Goal: Task Accomplishment & Management: Use online tool/utility

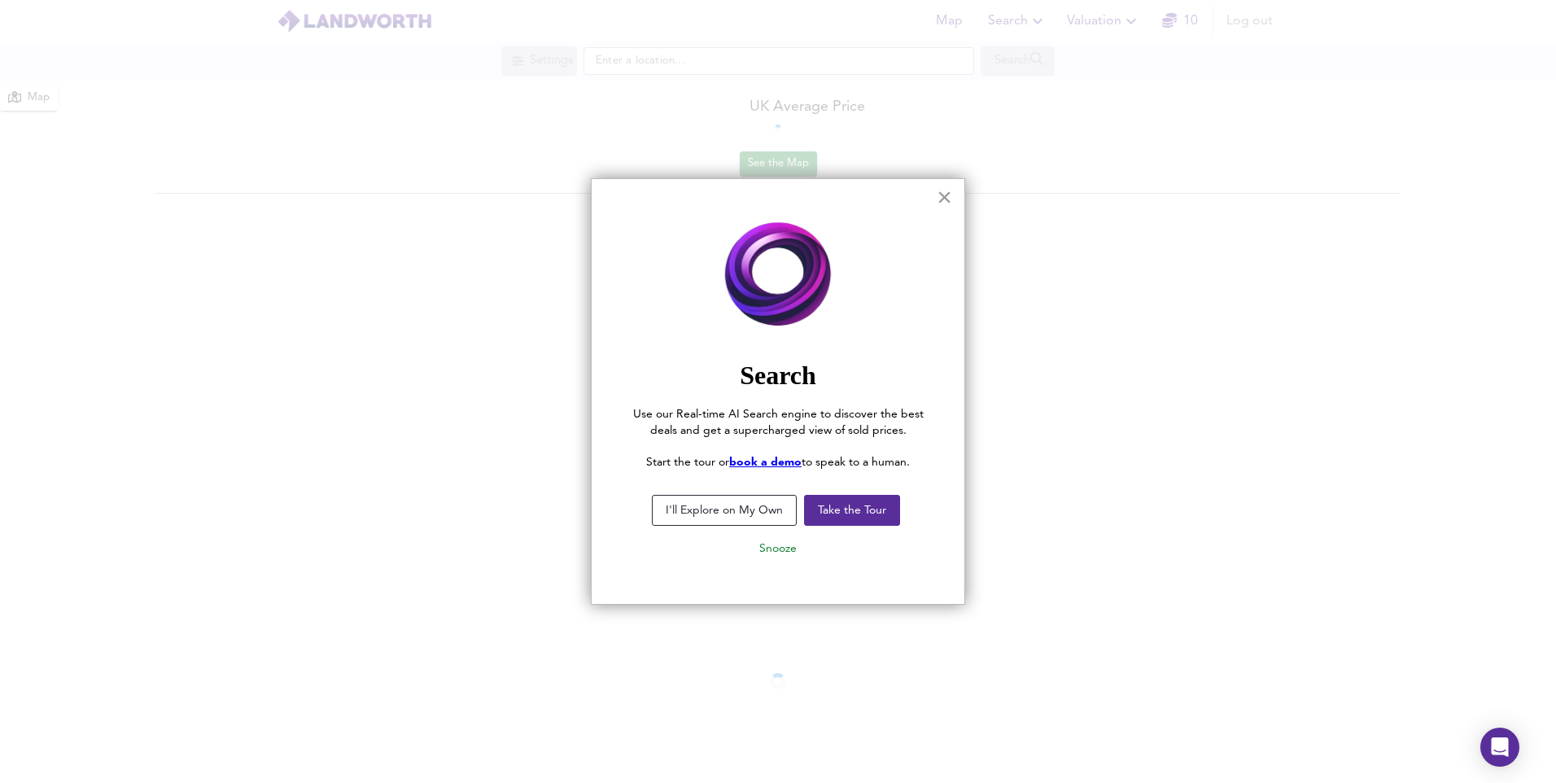
click at [945, 194] on button "×" at bounding box center [944, 197] width 15 height 26
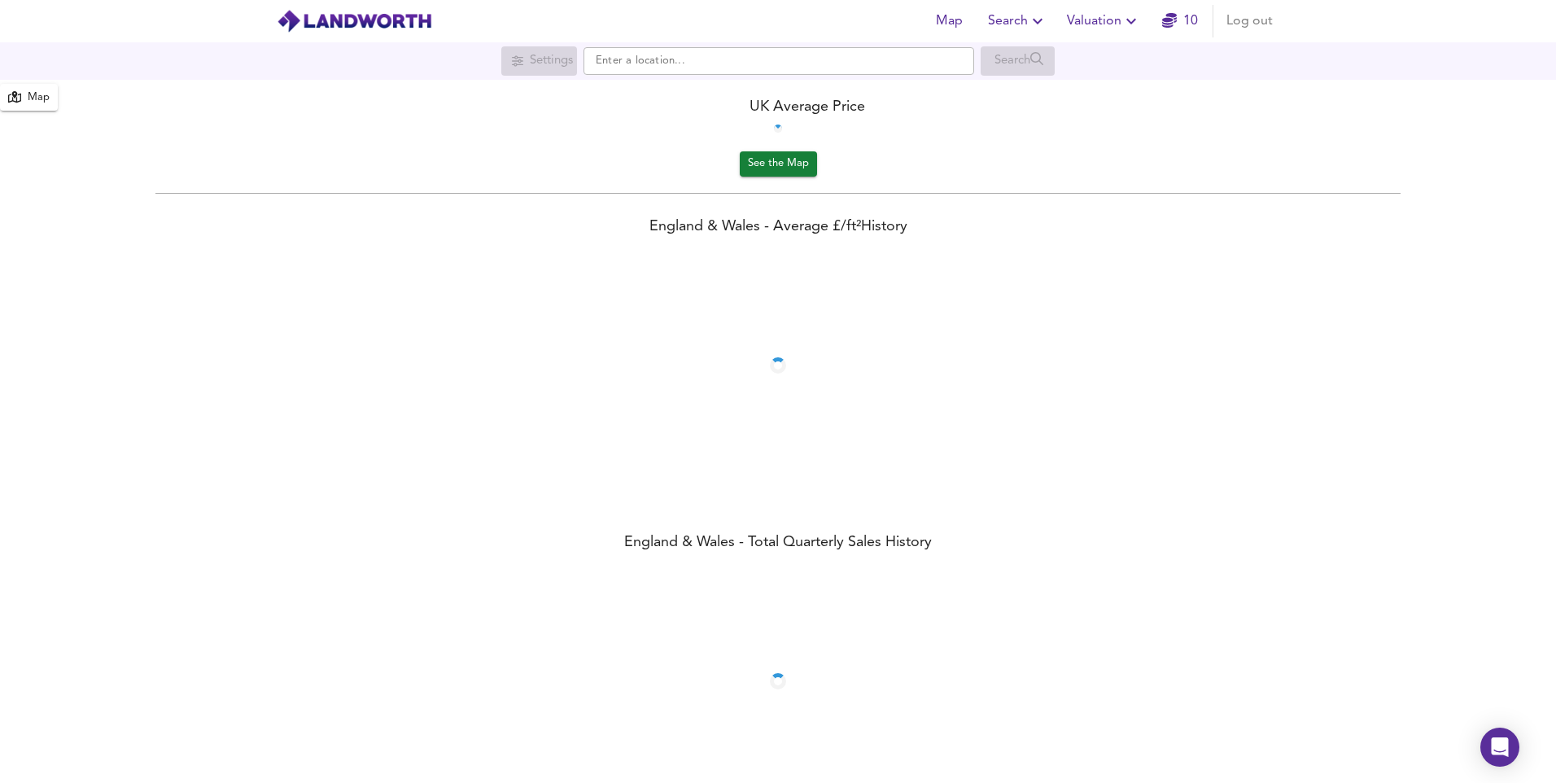
click at [1114, 15] on span "Valuation" at bounding box center [1104, 21] width 74 height 23
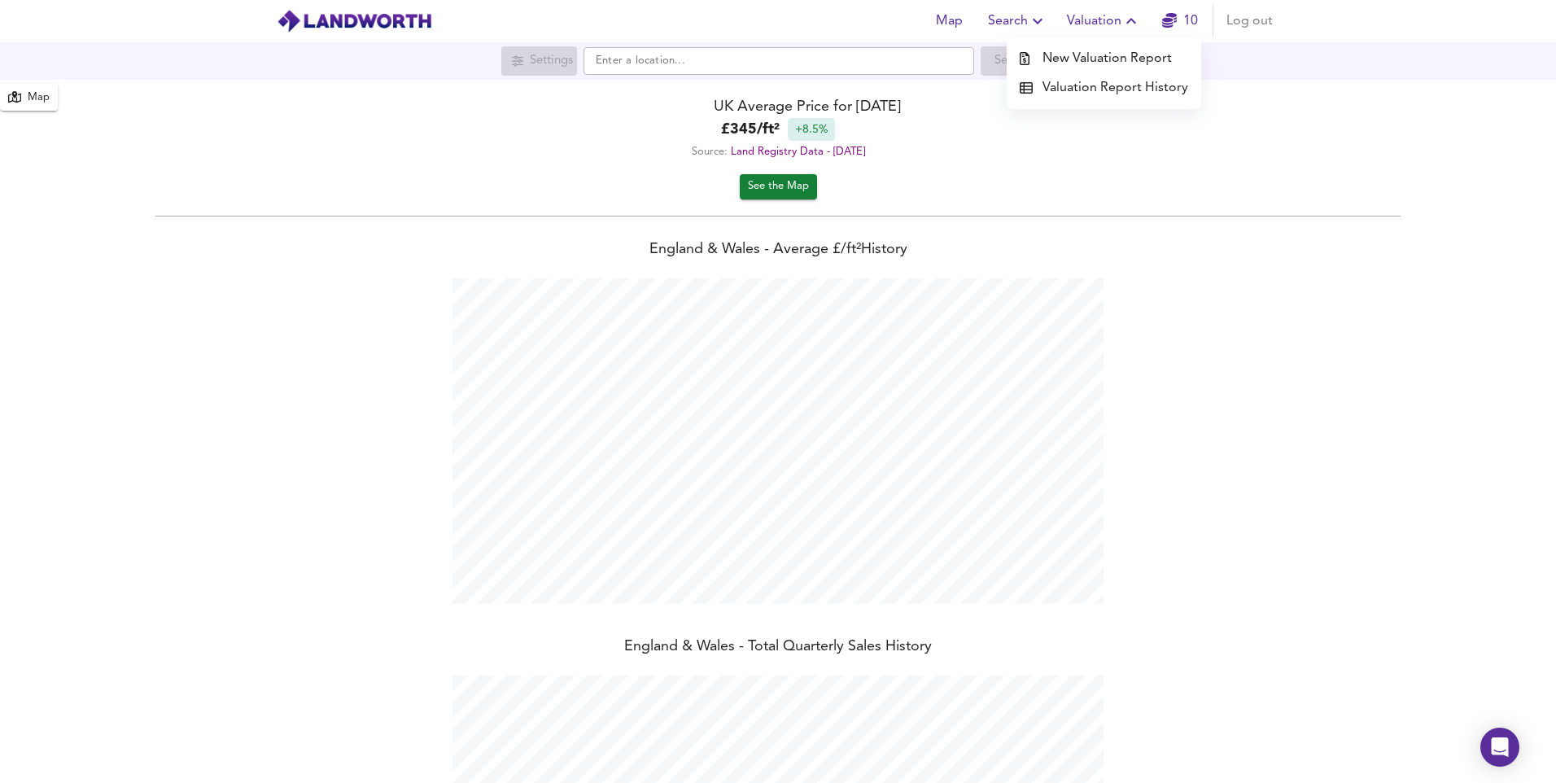
scroll to position [783, 1556]
click at [1094, 57] on li "New Valuation Report" at bounding box center [1104, 58] width 195 height 29
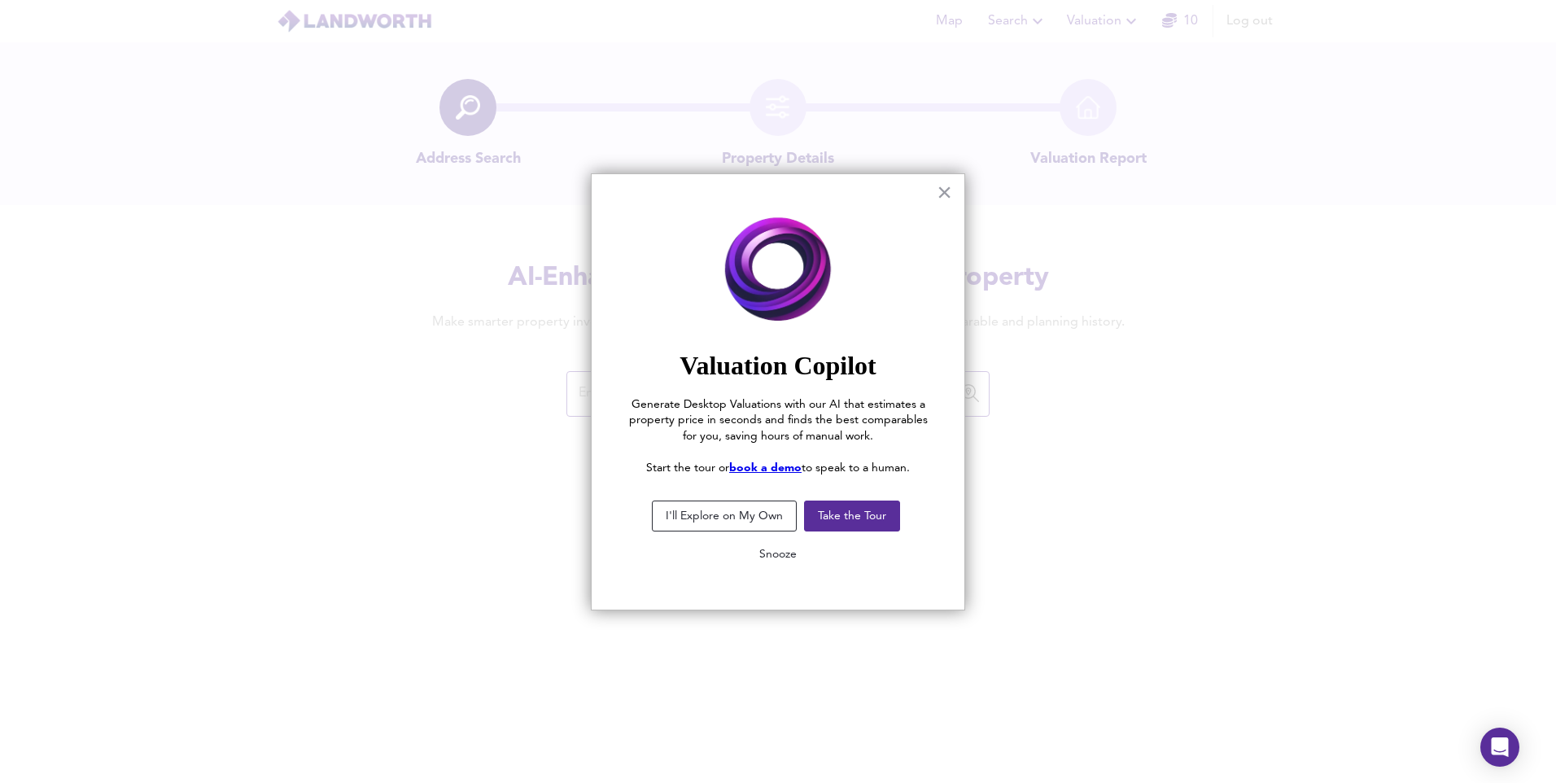
click at [769, 552] on button "Snooze" at bounding box center [777, 554] width 63 height 29
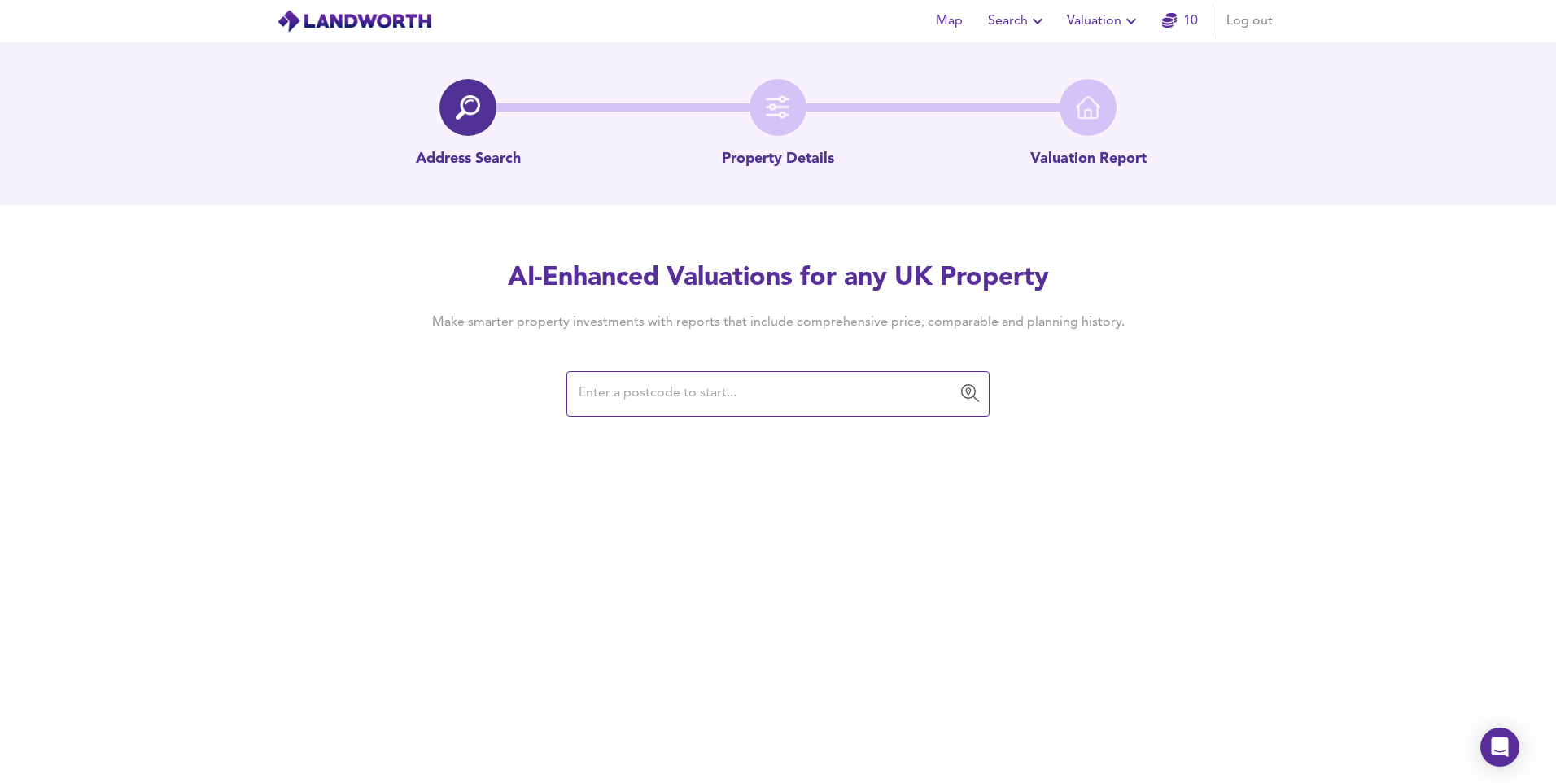
click at [855, 407] on input "text" at bounding box center [766, 393] width 384 height 31
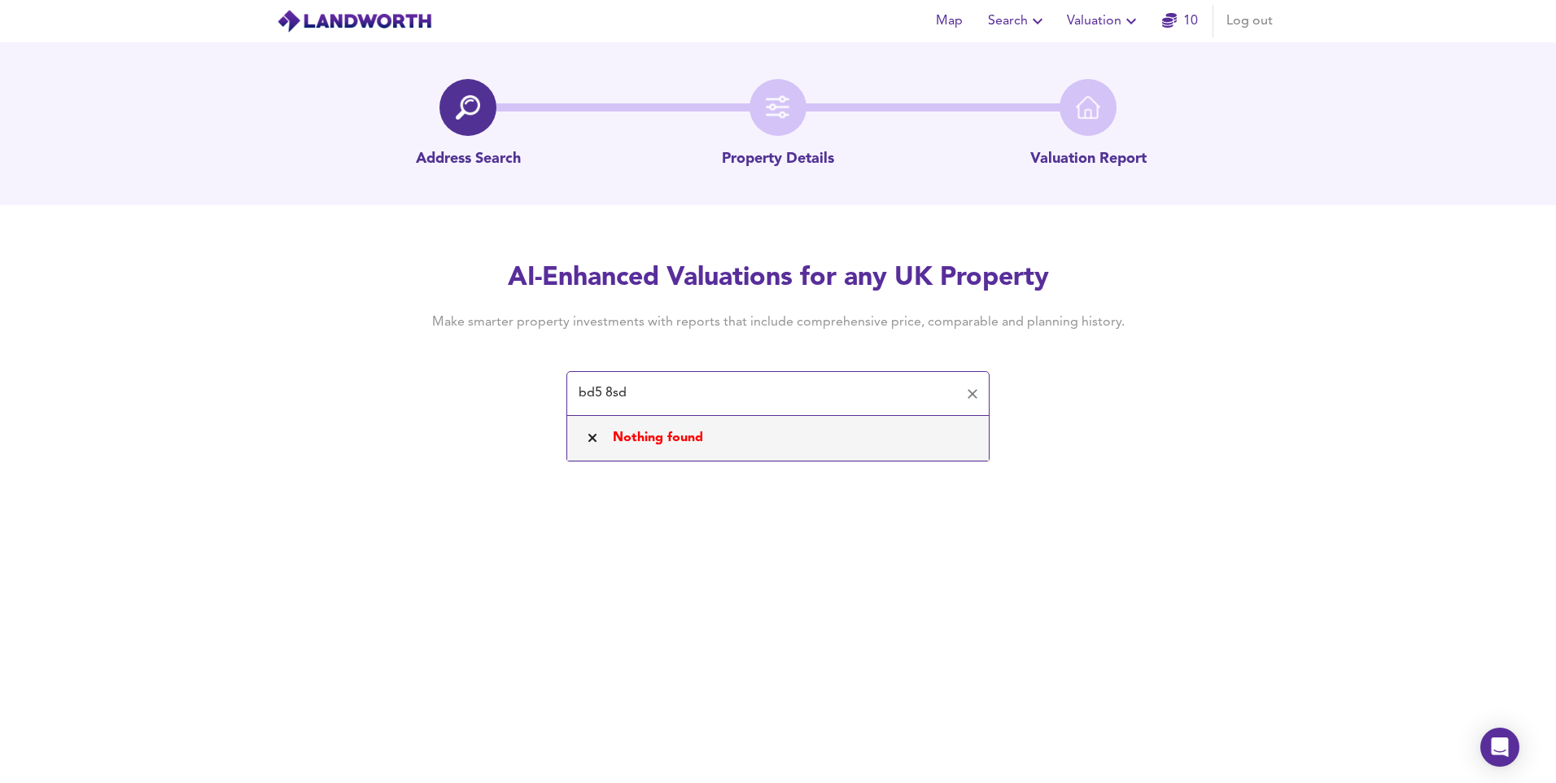
click at [601, 391] on input "bd5 8sd" at bounding box center [766, 393] width 384 height 31
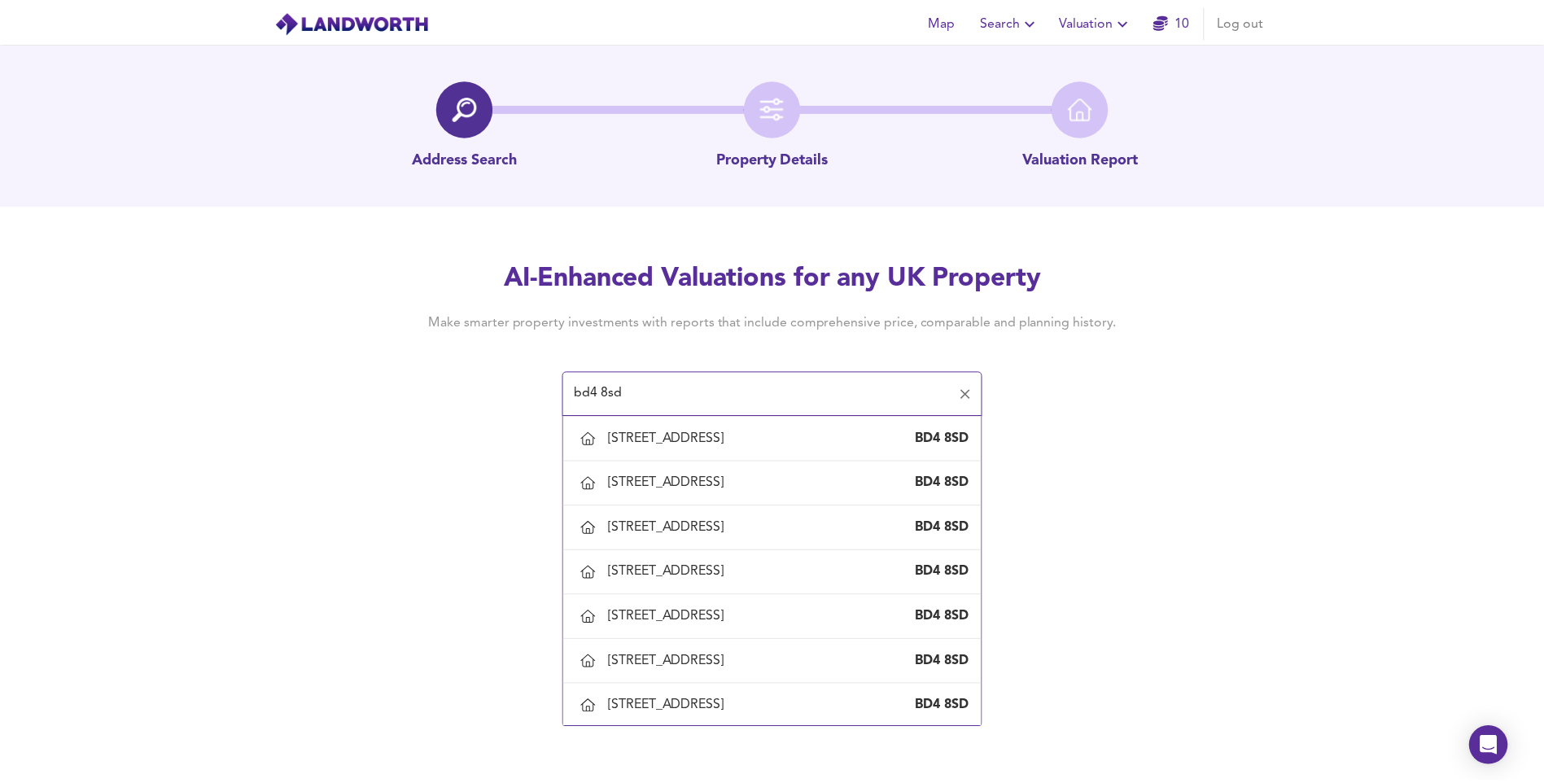
scroll to position [895, 0]
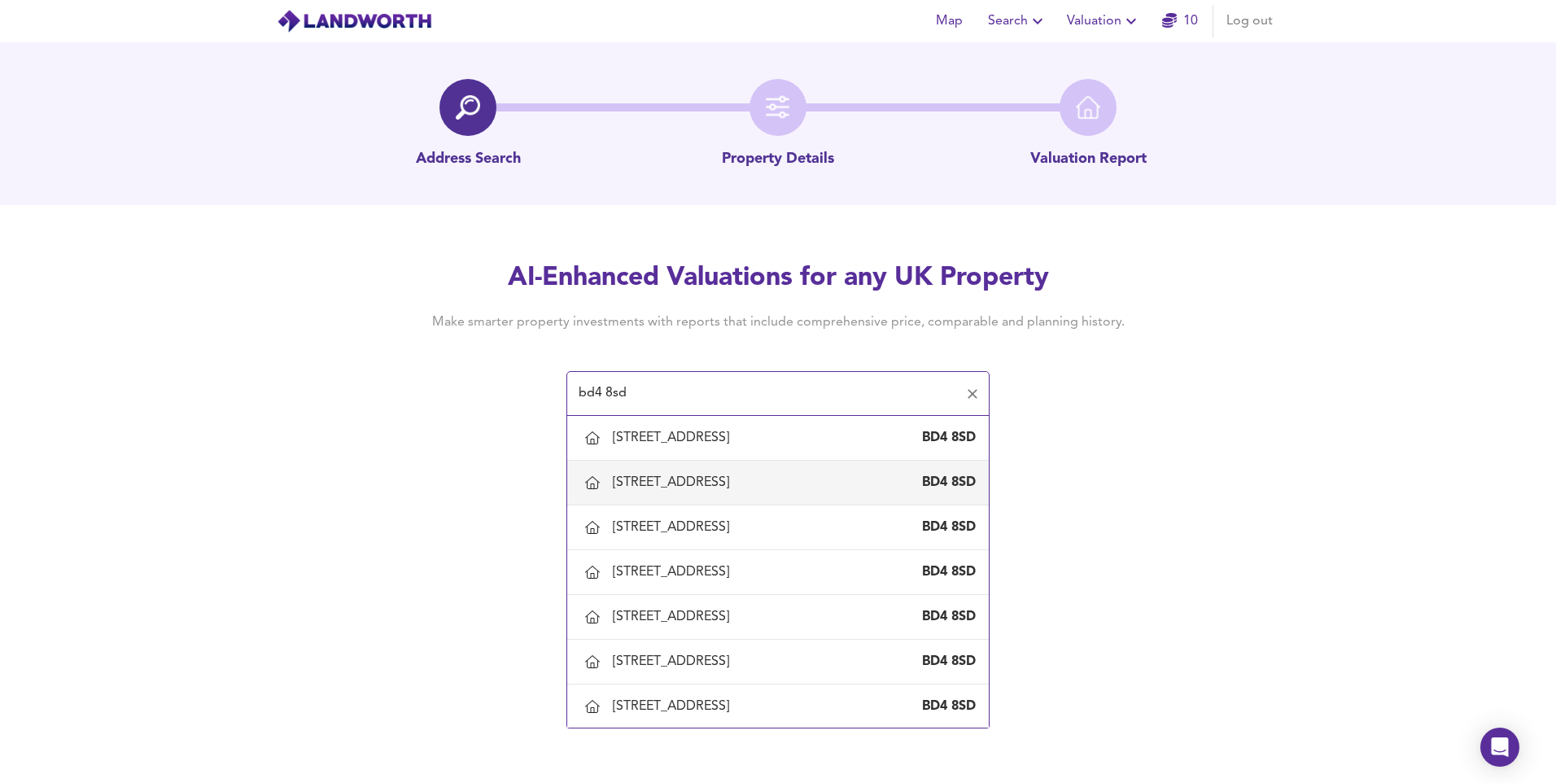
click at [689, 488] on div "[STREET_ADDRESS]" at bounding box center [674, 483] width 123 height 18
type input "[STREET_ADDRESS]"
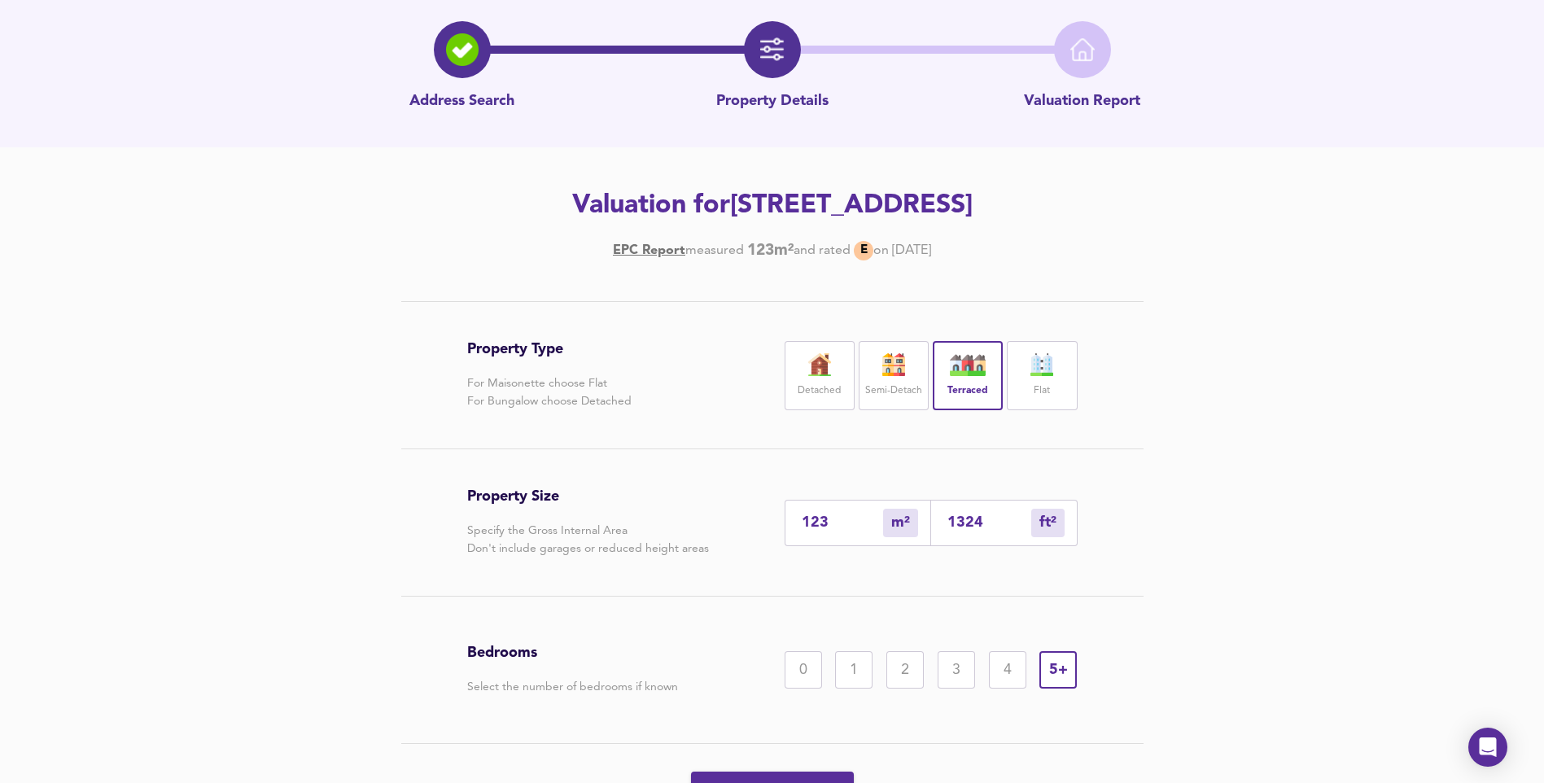
scroll to position [150, 0]
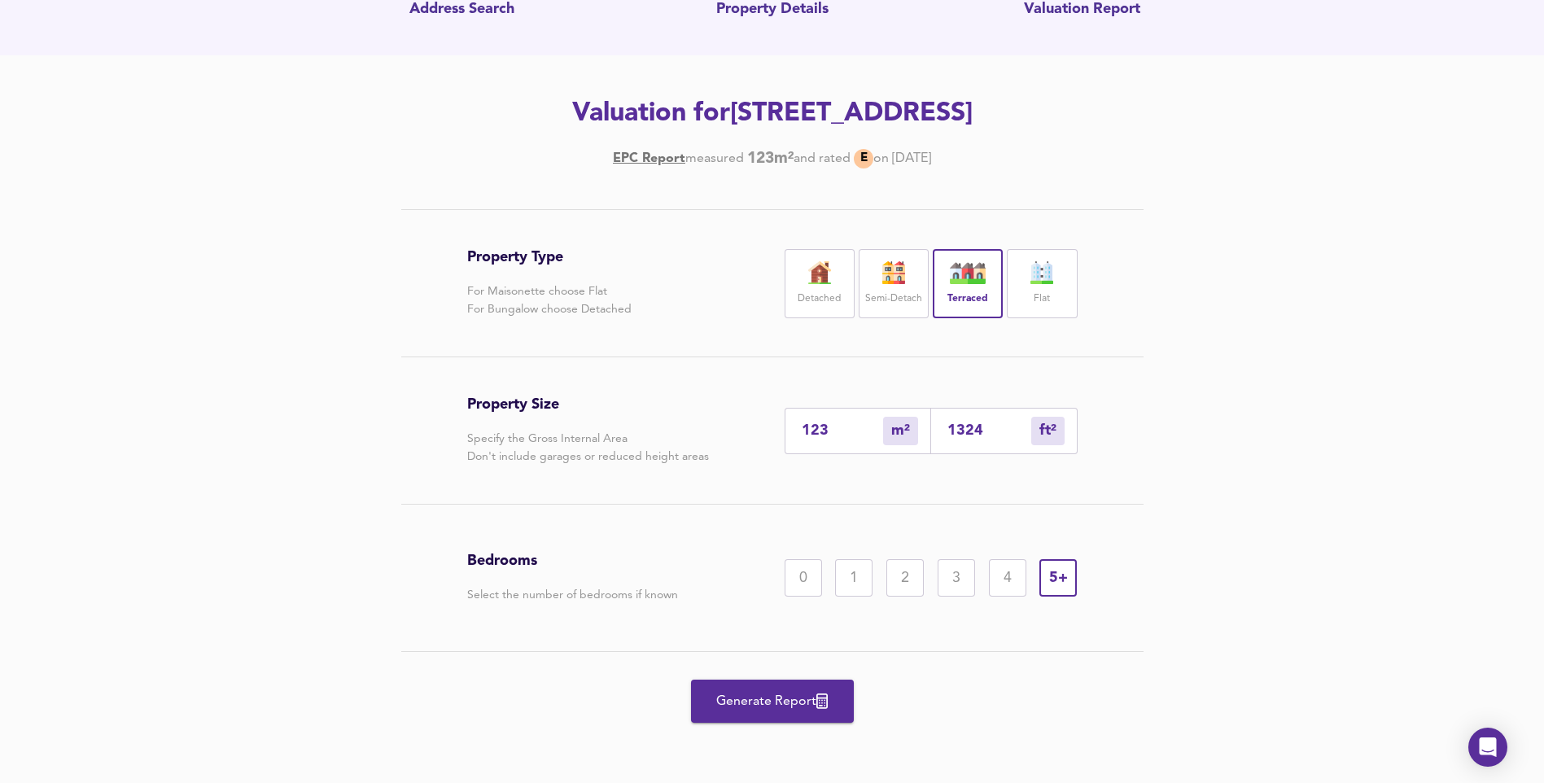
click at [756, 714] on button "Generate Report" at bounding box center [772, 701] width 163 height 43
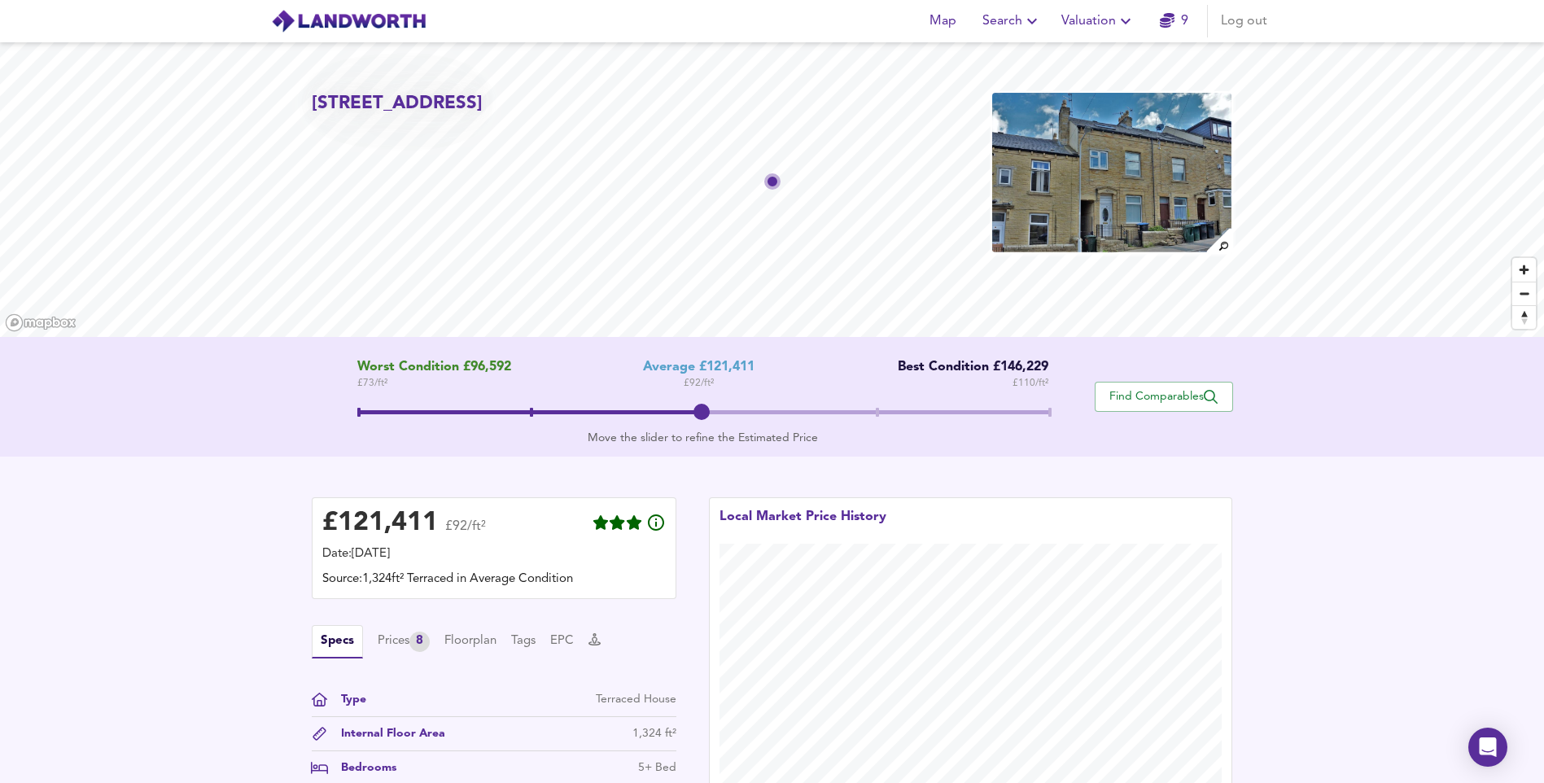
click at [1097, 25] on span "Valuation" at bounding box center [1098, 21] width 74 height 23
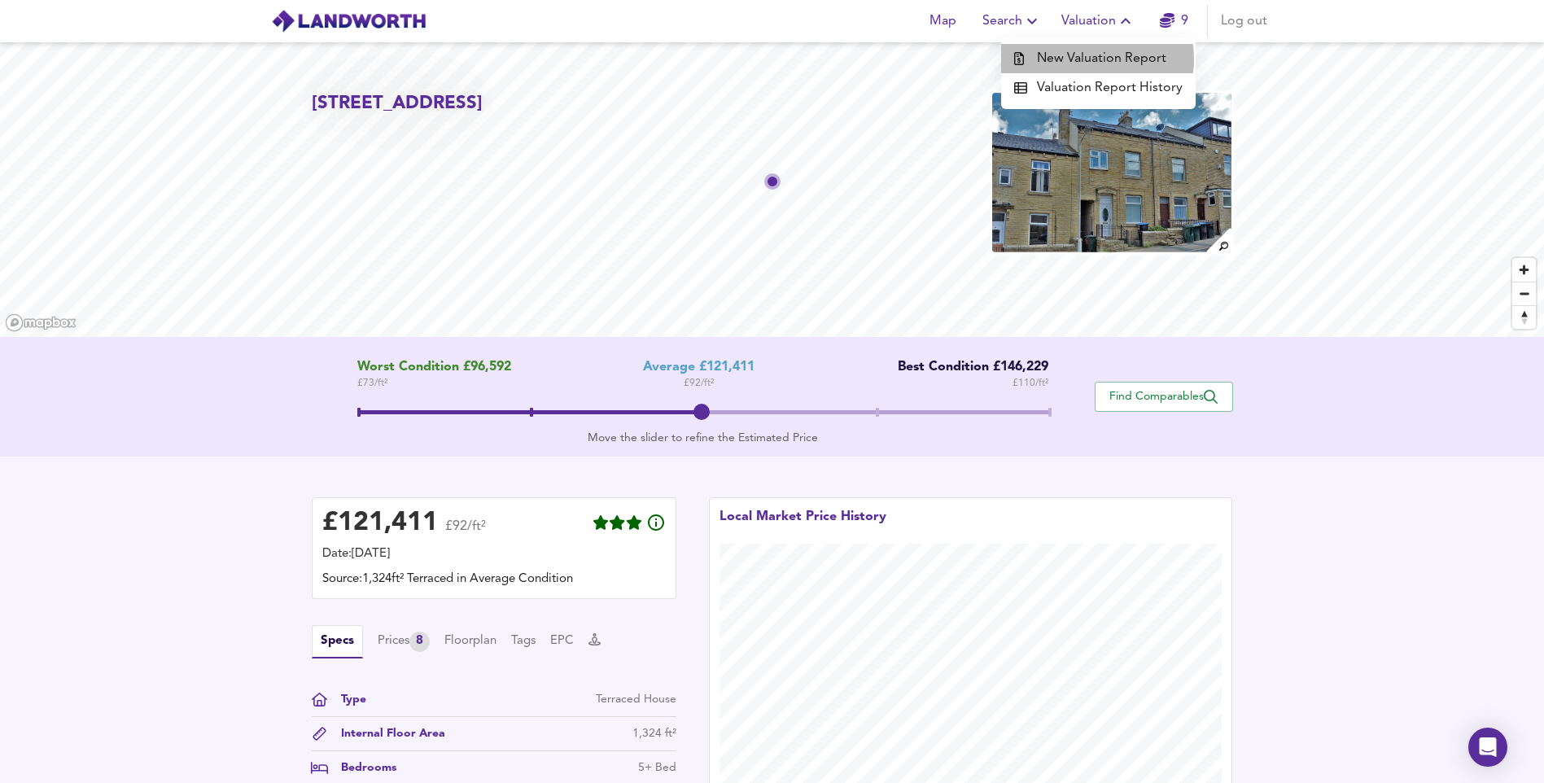
click at [1096, 59] on li "New Valuation Report" at bounding box center [1098, 58] width 195 height 29
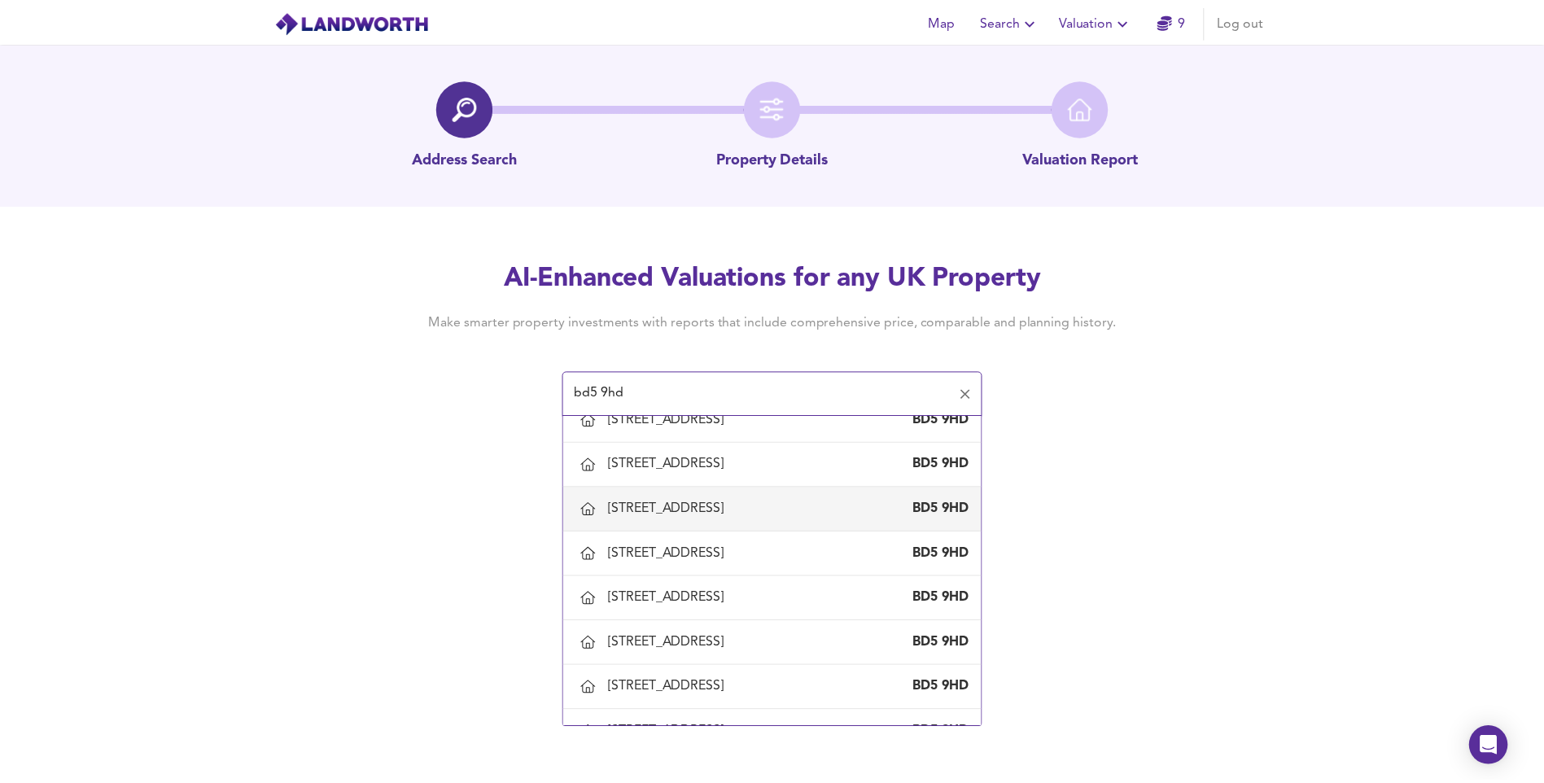
scroll to position [807, 0]
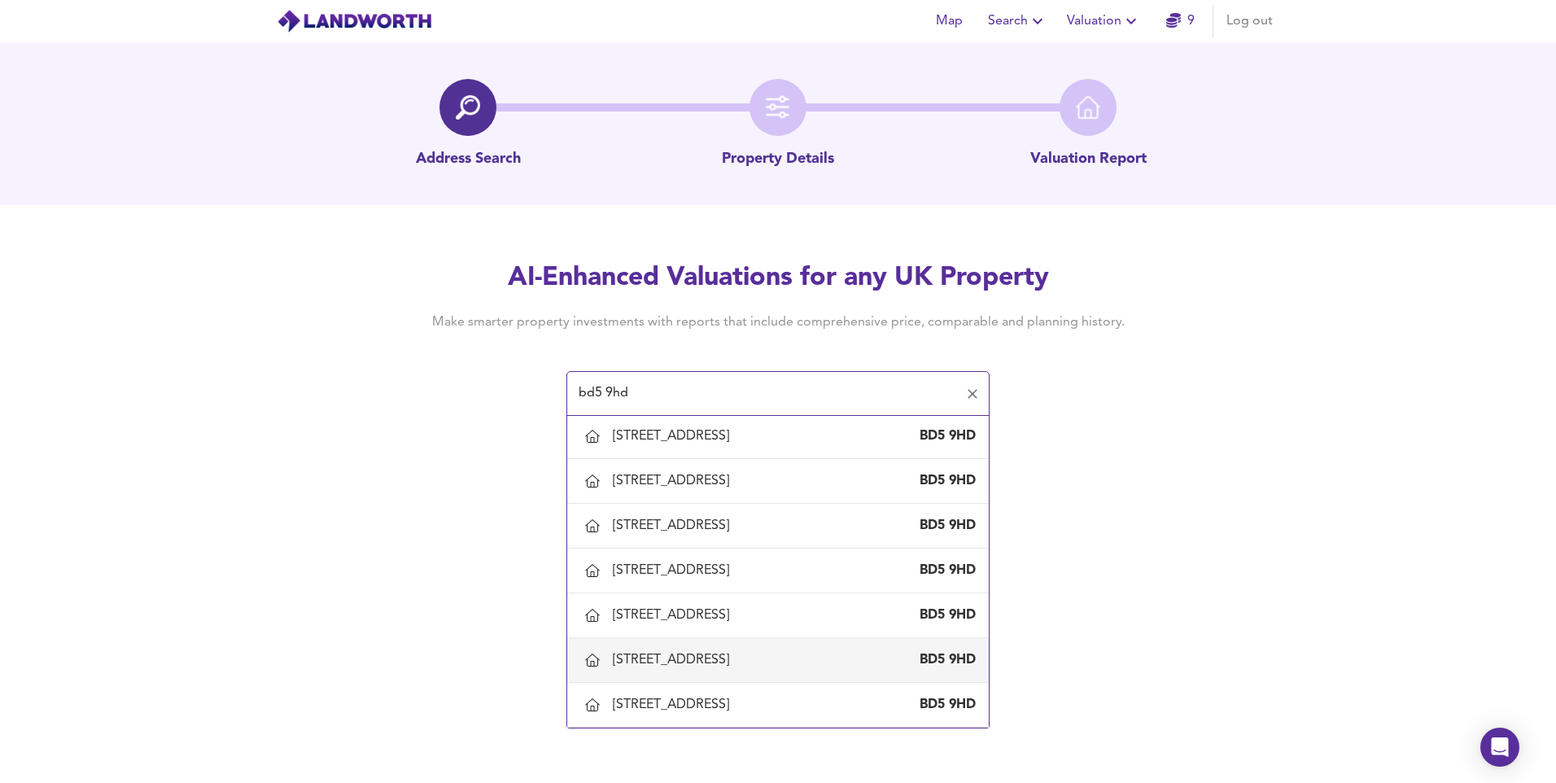
click at [720, 664] on div "[STREET_ADDRESS]" at bounding box center [674, 660] width 123 height 18
type input "[STREET_ADDRESS]"
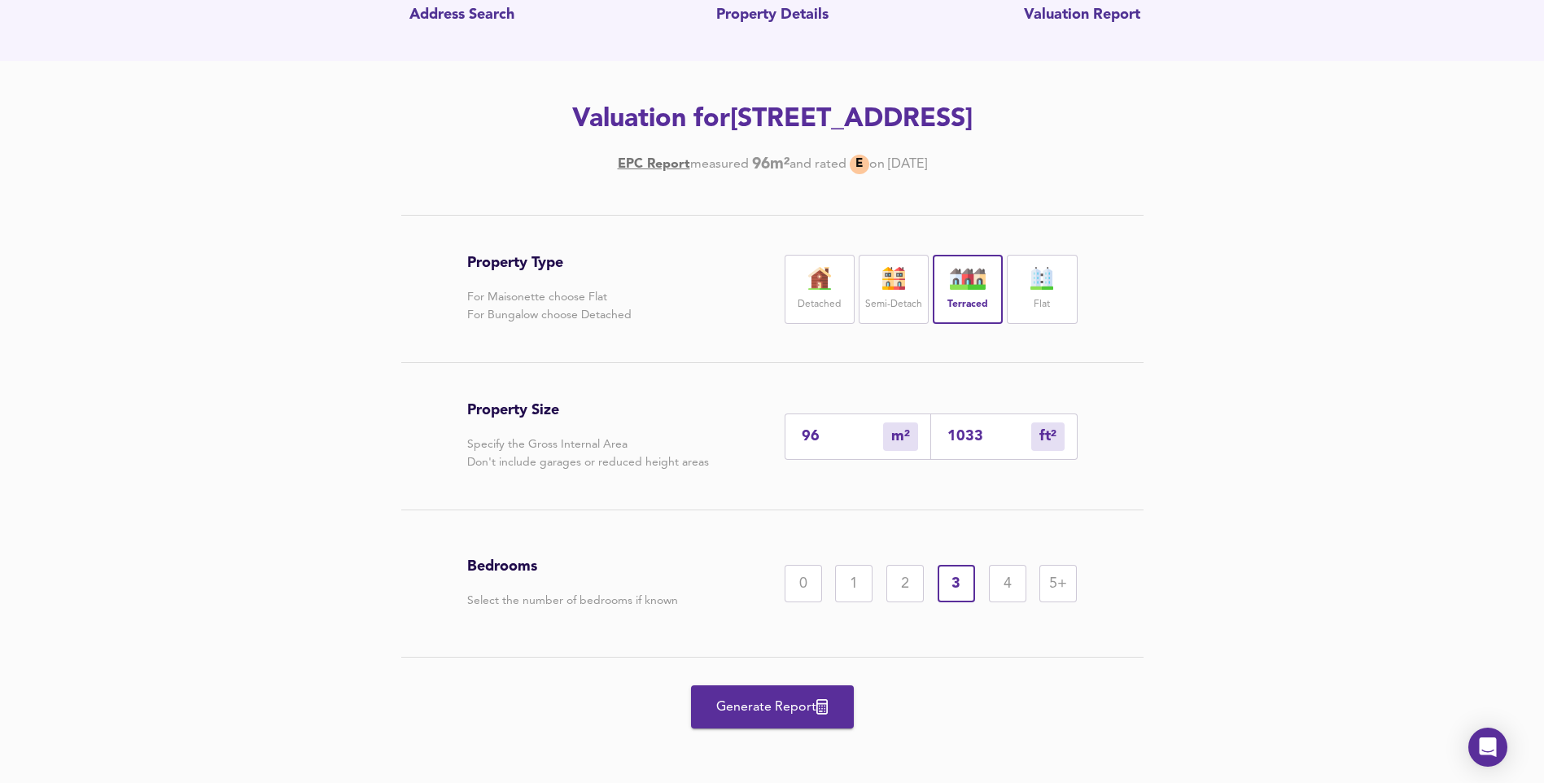
scroll to position [150, 0]
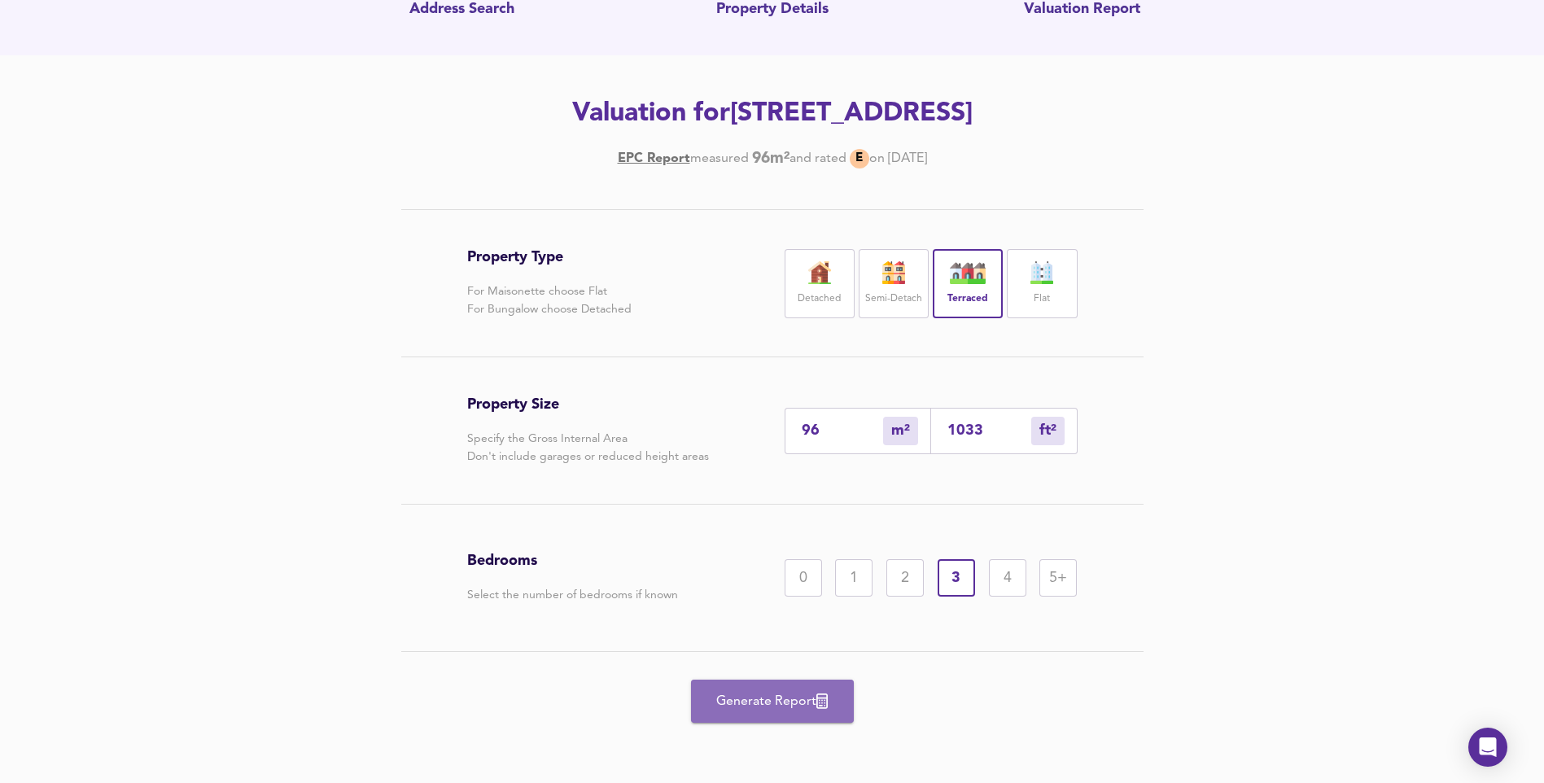
click at [773, 696] on span "Generate Report" at bounding box center [772, 701] width 130 height 23
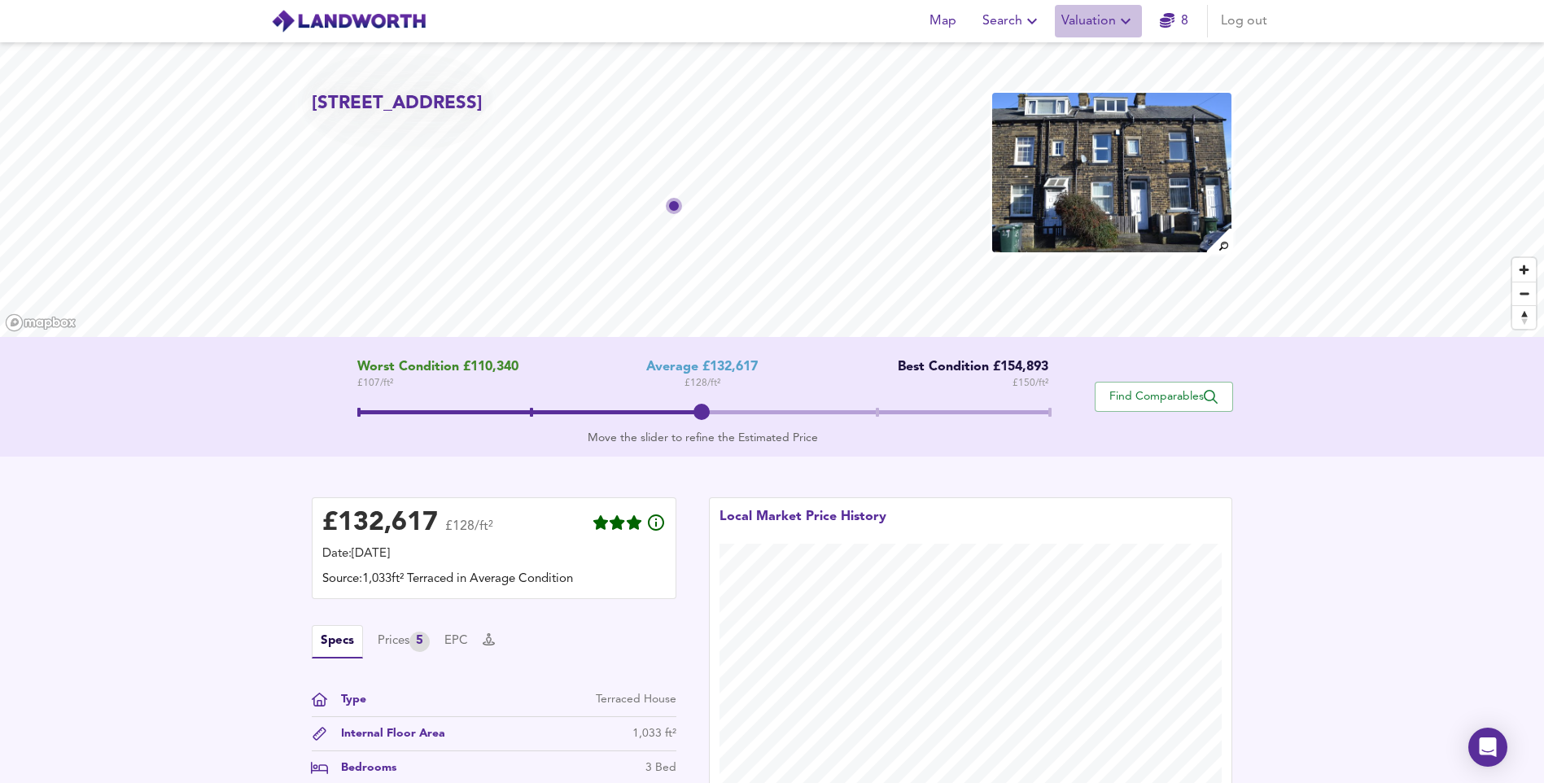
click at [1074, 19] on span "Valuation" at bounding box center [1098, 21] width 74 height 23
click at [1070, 50] on li "New Valuation Report" at bounding box center [1098, 58] width 195 height 29
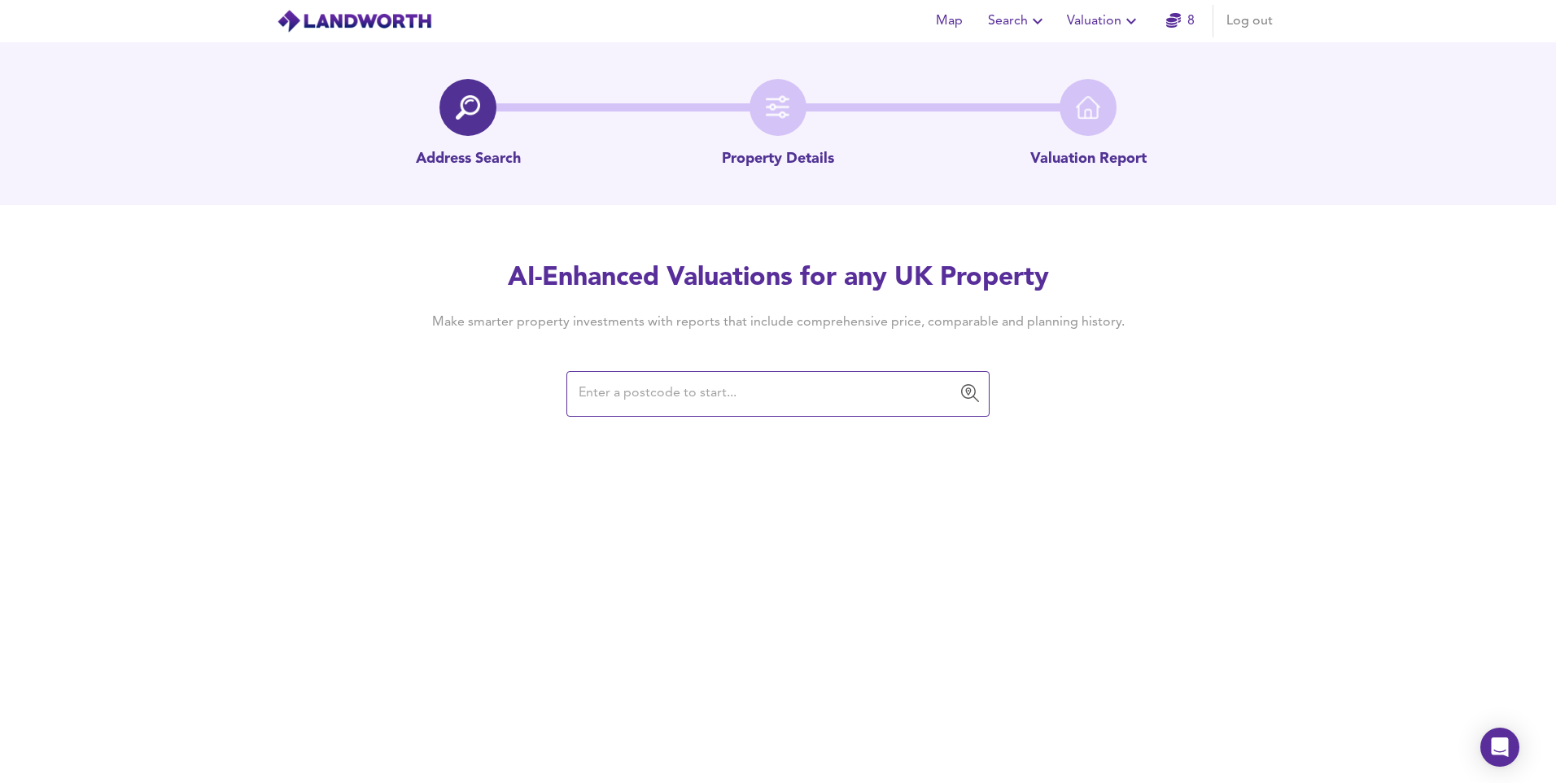
click at [804, 394] on input "text" at bounding box center [766, 393] width 384 height 31
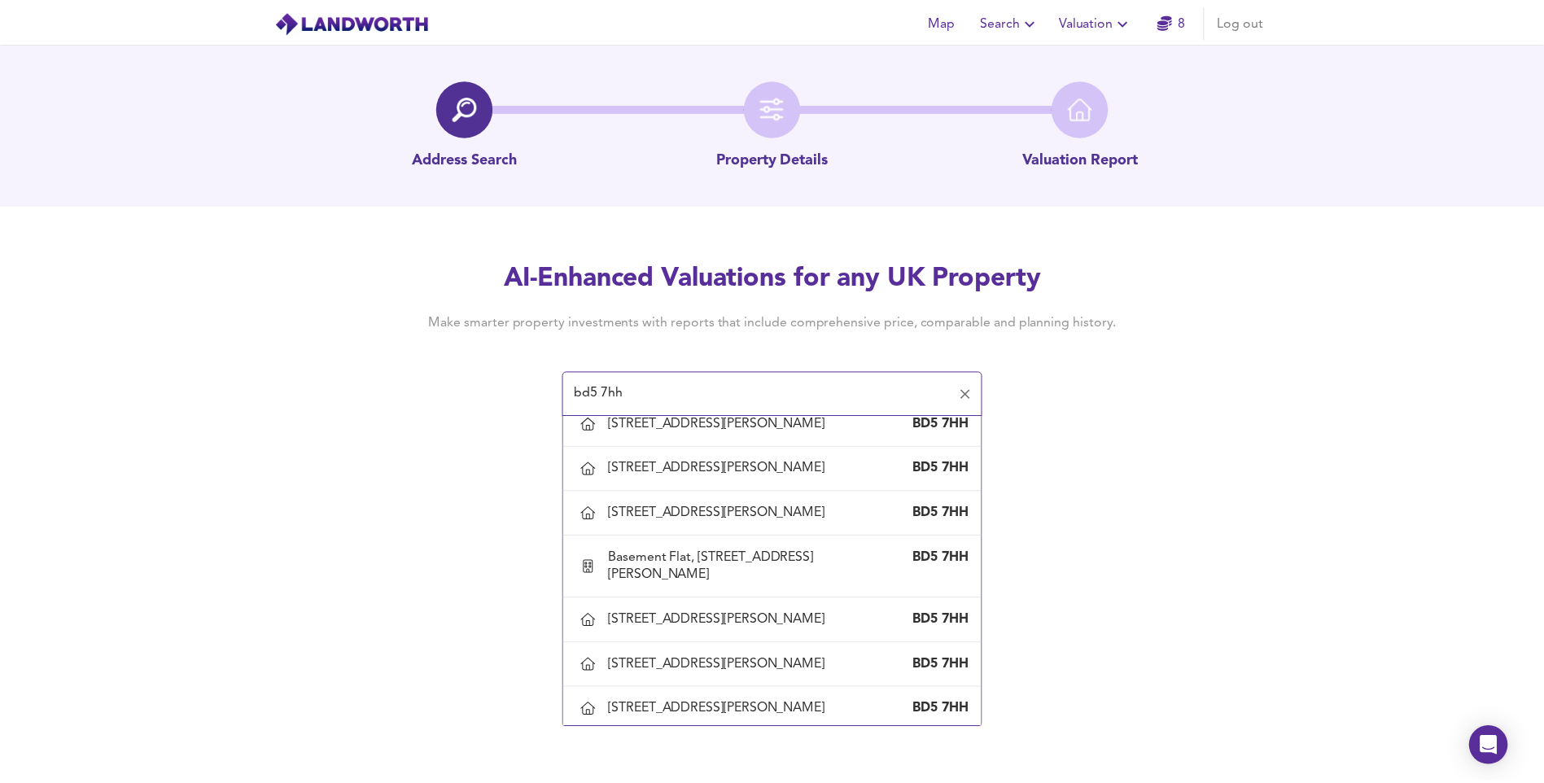
scroll to position [895, 0]
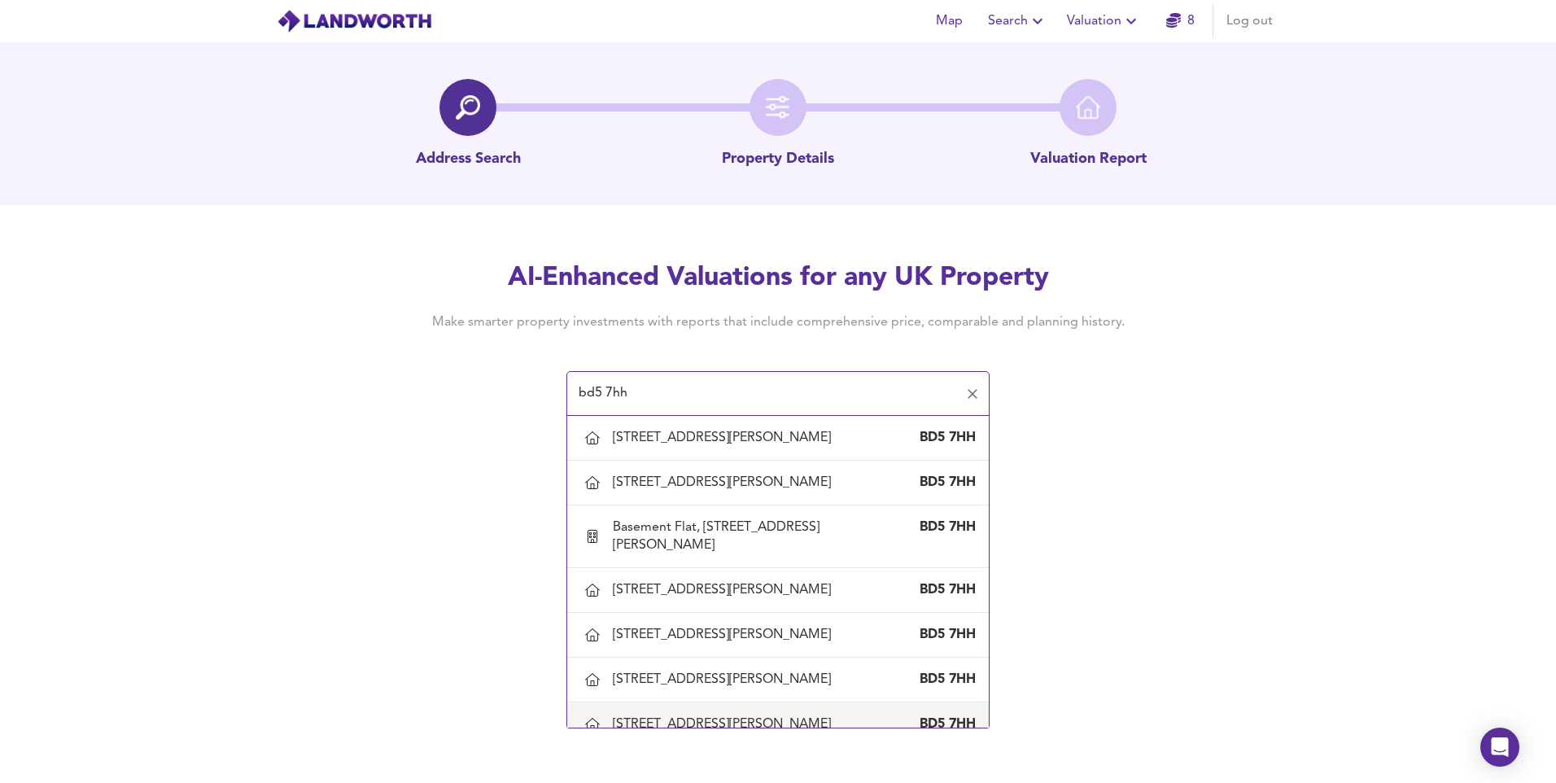
click at [667, 715] on div "[STREET_ADDRESS][PERSON_NAME]" at bounding box center [725, 724] width 225 height 18
type input "[STREET_ADDRESS][PERSON_NAME]"
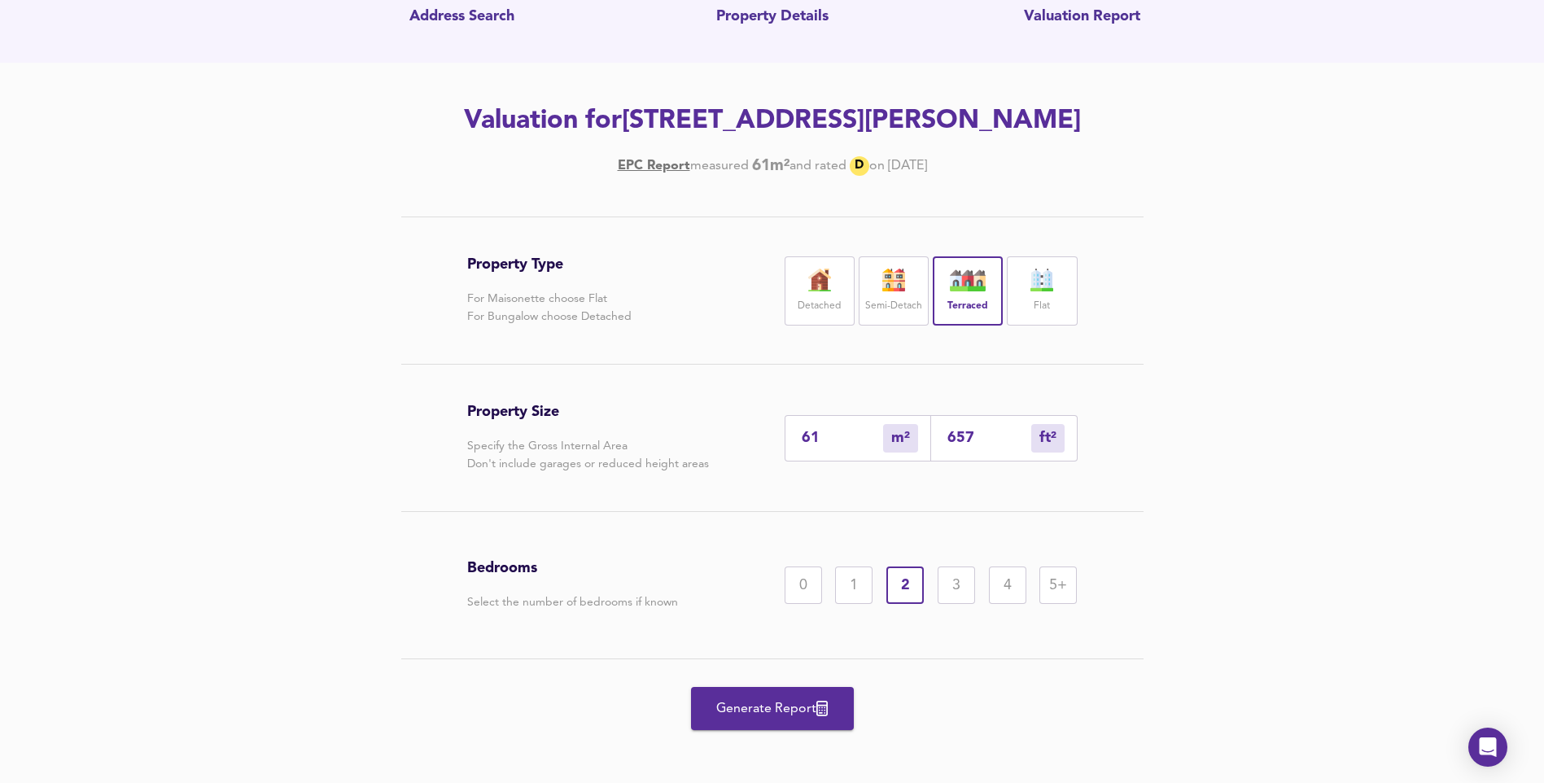
scroll to position [150, 0]
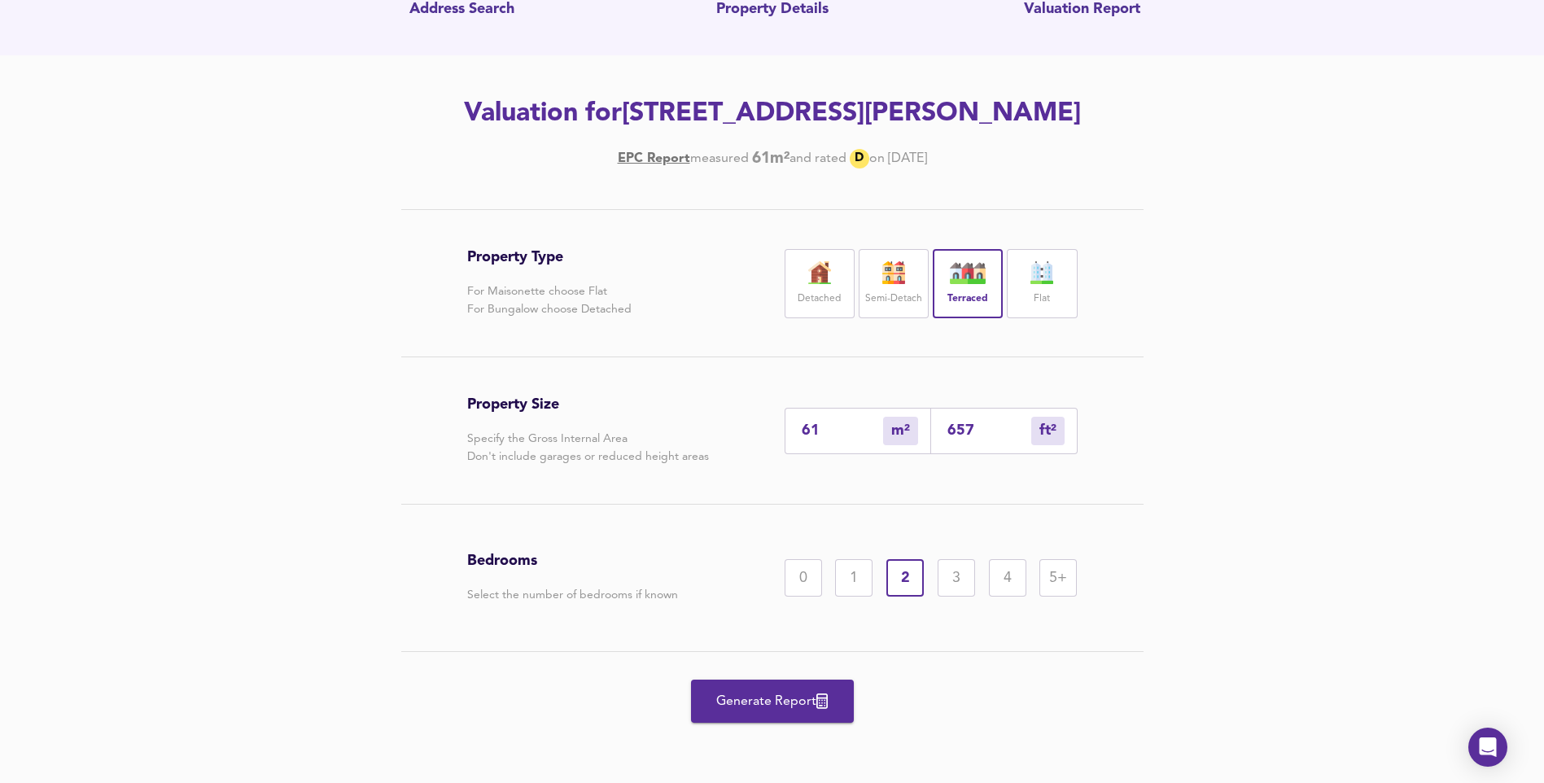
click at [729, 703] on span "Generate Report" at bounding box center [772, 701] width 130 height 23
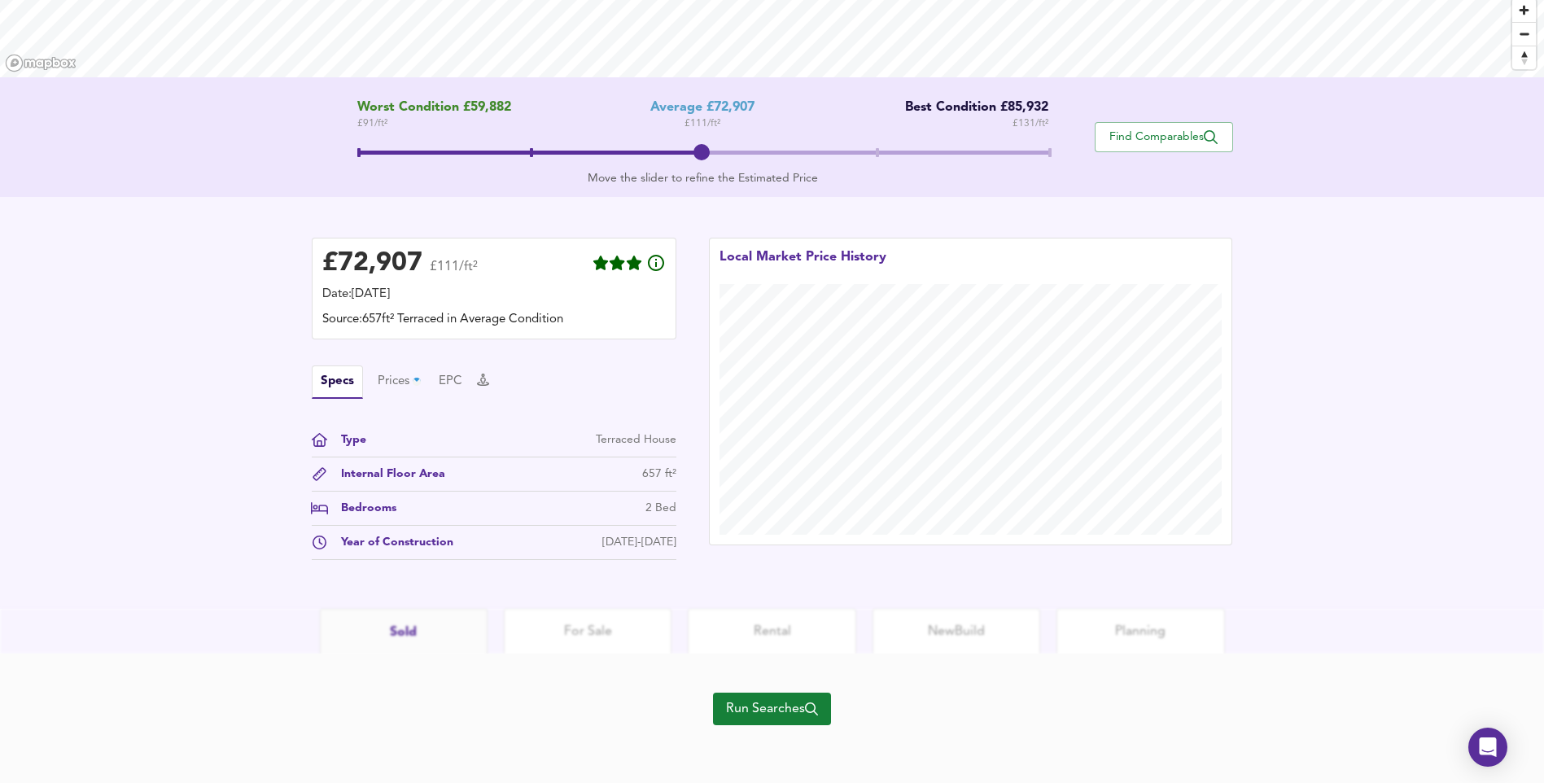
scroll to position [261, 0]
click at [766, 707] on span "Run Searches" at bounding box center [772, 708] width 92 height 23
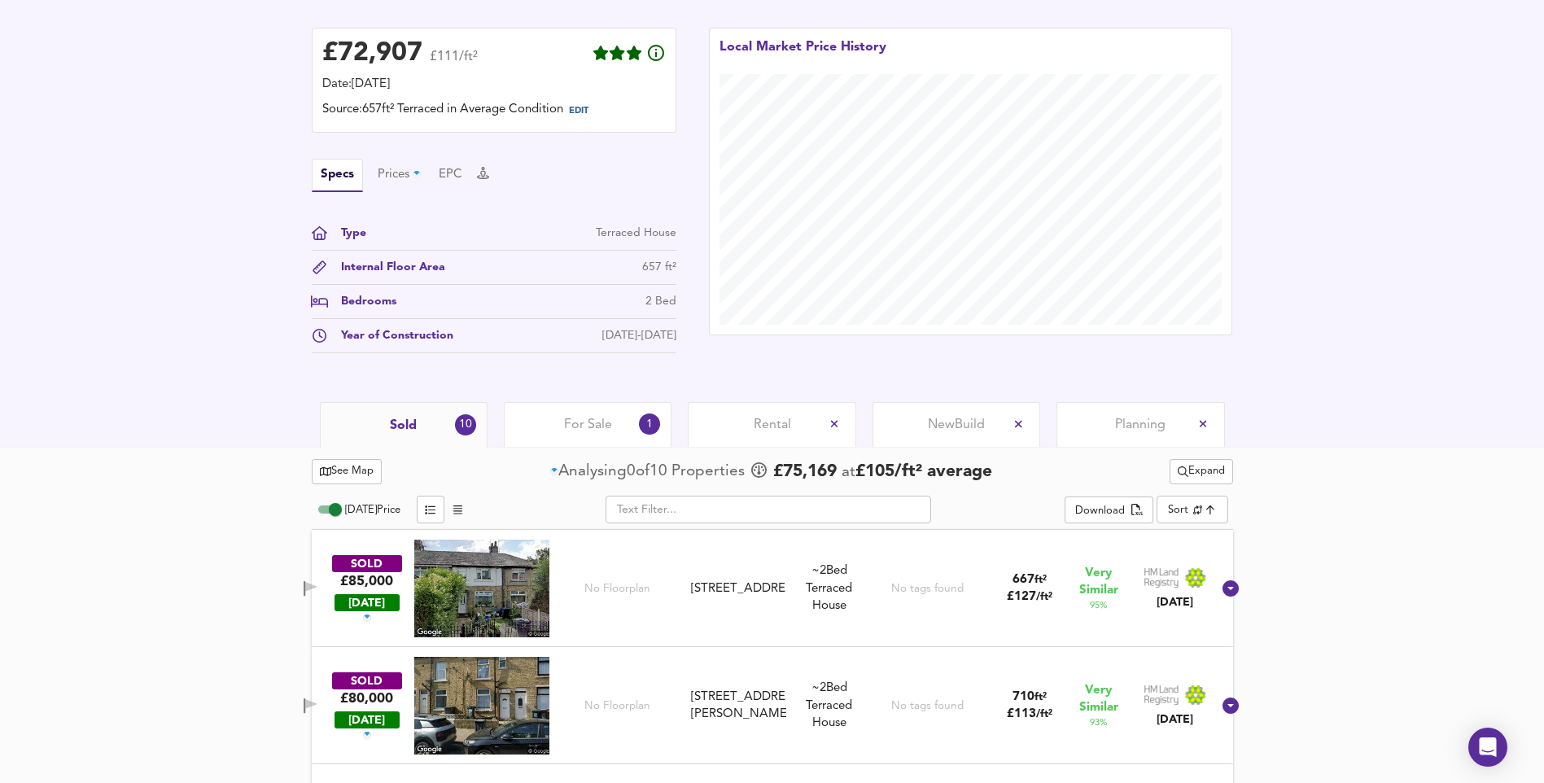
scroll to position [587, 0]
